Goal: Task Accomplishment & Management: Manage account settings

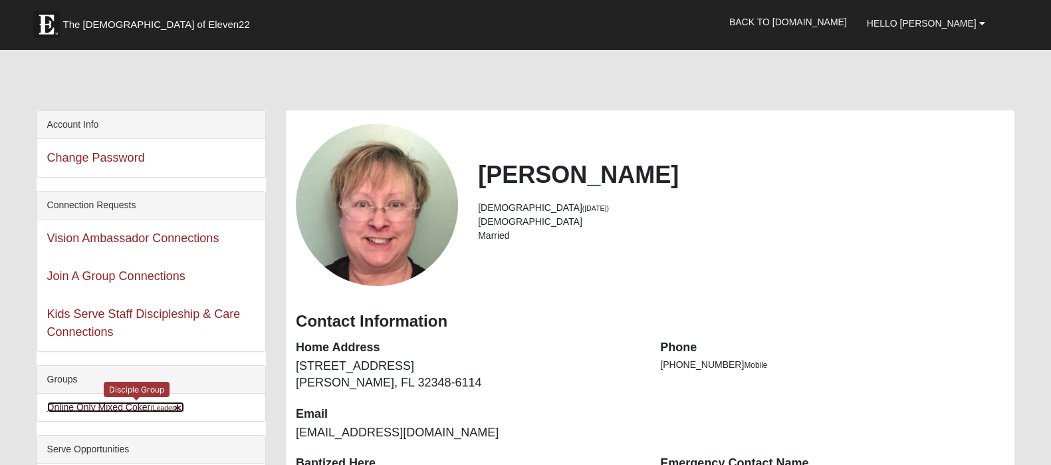
click at [150, 412] on link "Online Only Mixed Coker (Leader )" at bounding box center [115, 407] width 137 height 11
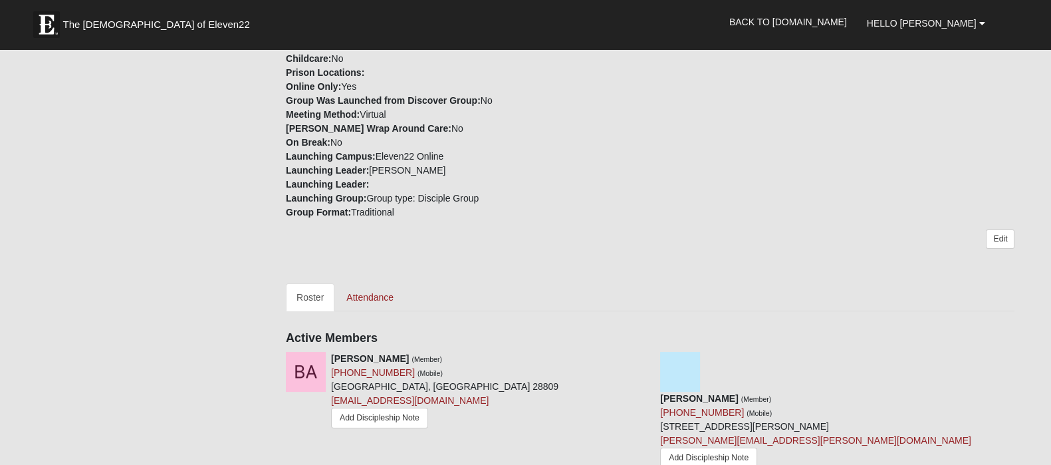
scroll to position [416, 0]
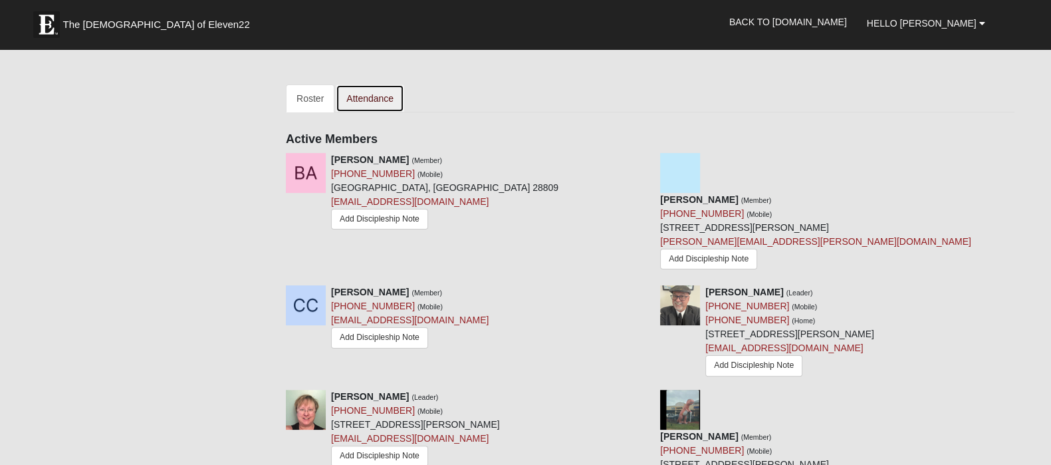
click at [388, 112] on link "Attendance" at bounding box center [370, 98] width 68 height 28
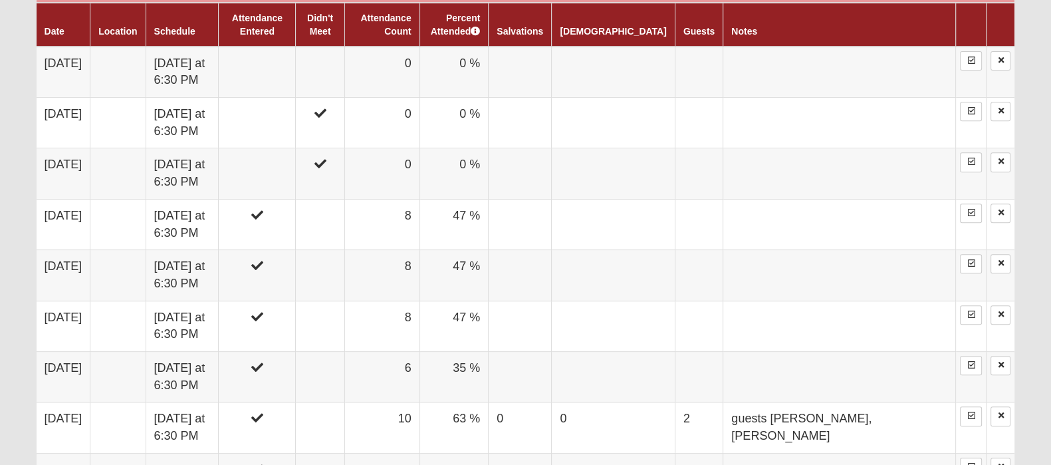
scroll to position [748, 0]
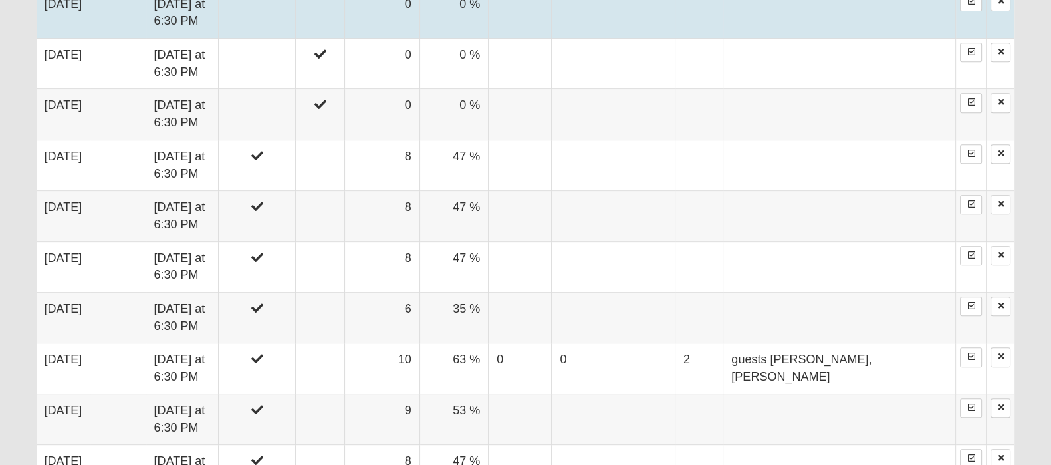
click at [344, 39] on td at bounding box center [320, 12] width 49 height 51
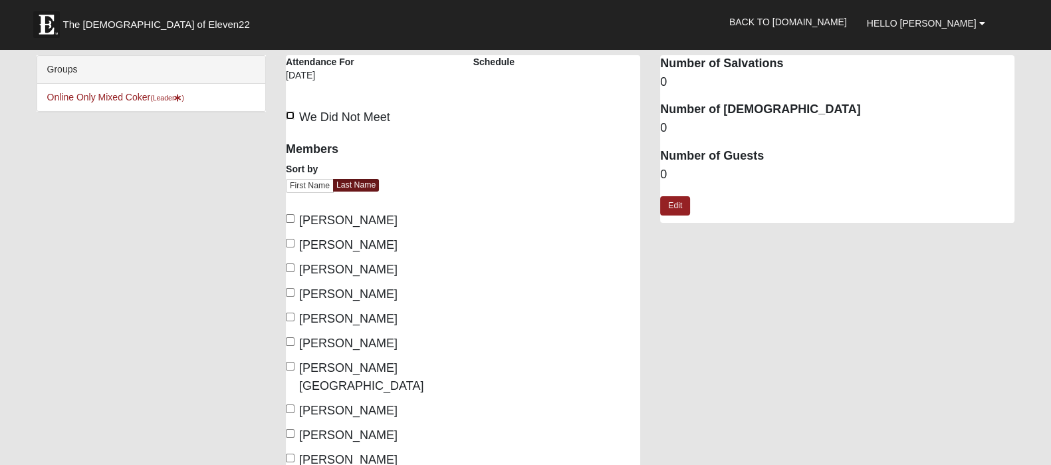
click at [290, 117] on input "We Did Not Meet" at bounding box center [290, 115] width 9 height 9
checkbox input "true"
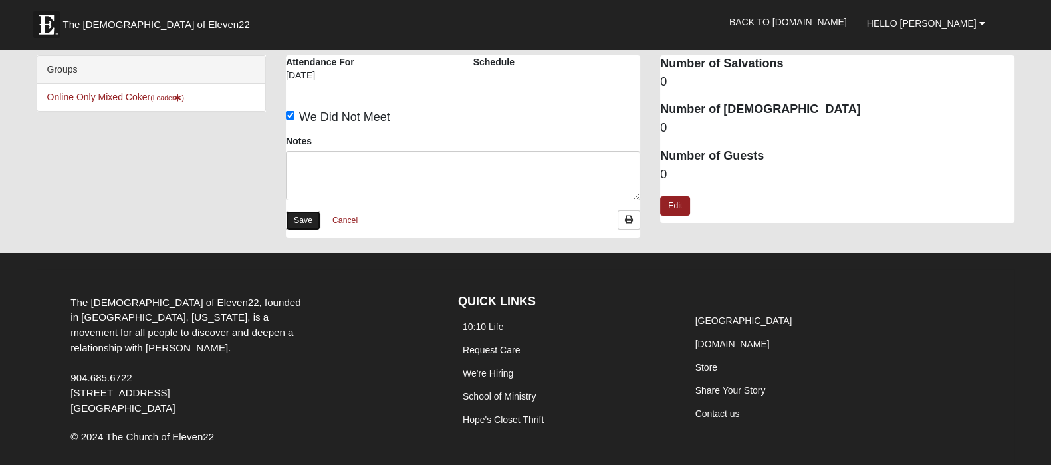
click at [309, 228] on link "Save" at bounding box center [303, 220] width 35 height 19
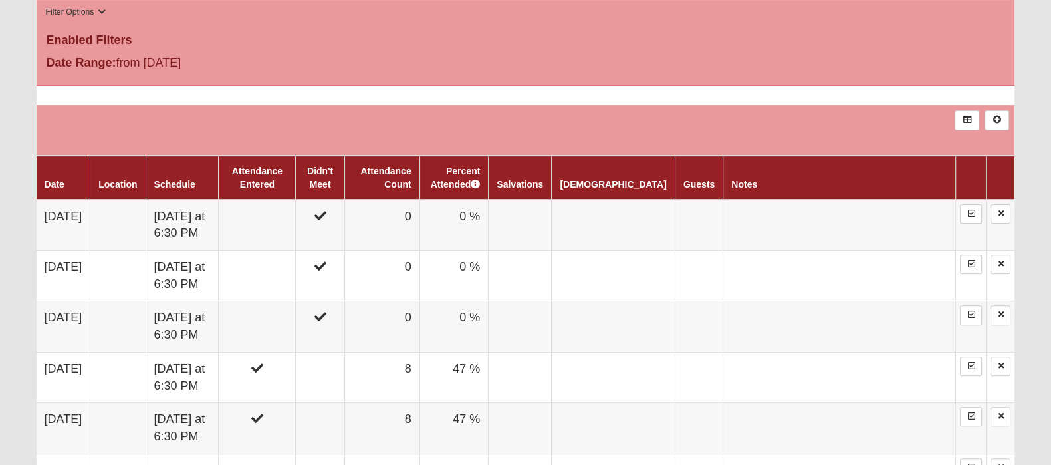
scroll to position [581, 0]
